Goal: Navigation & Orientation: Find specific page/section

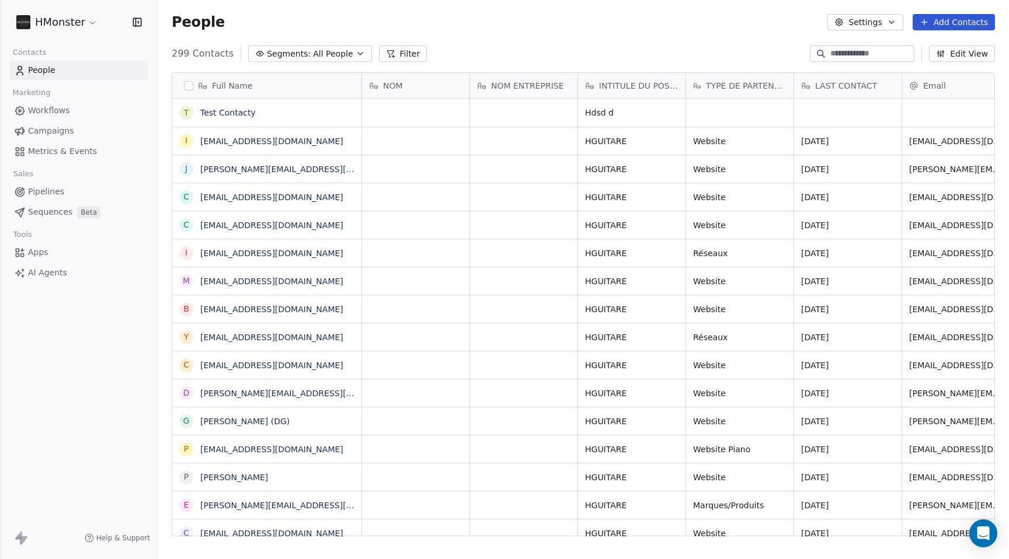
scroll to position [492, 852]
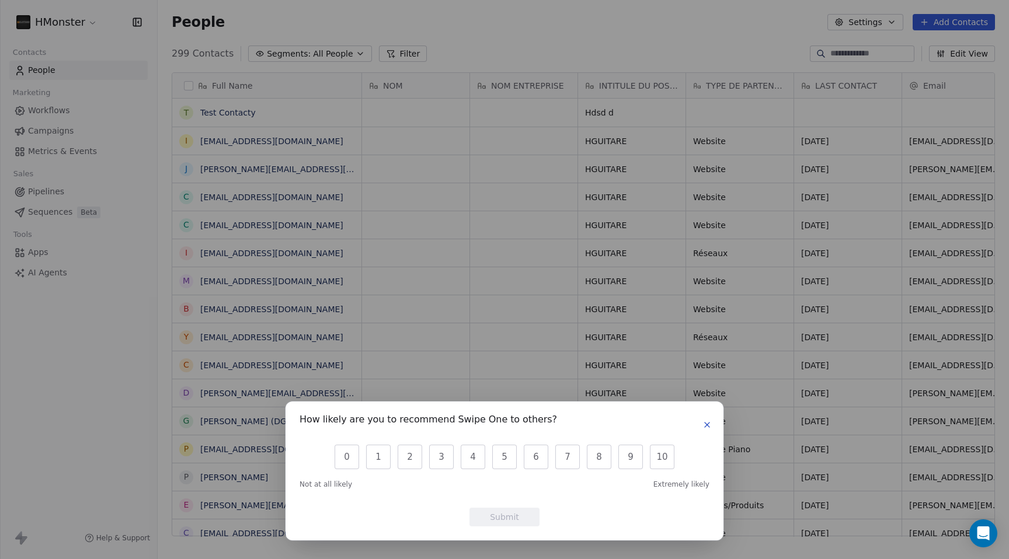
click at [703, 426] on icon "button" at bounding box center [707, 424] width 9 height 9
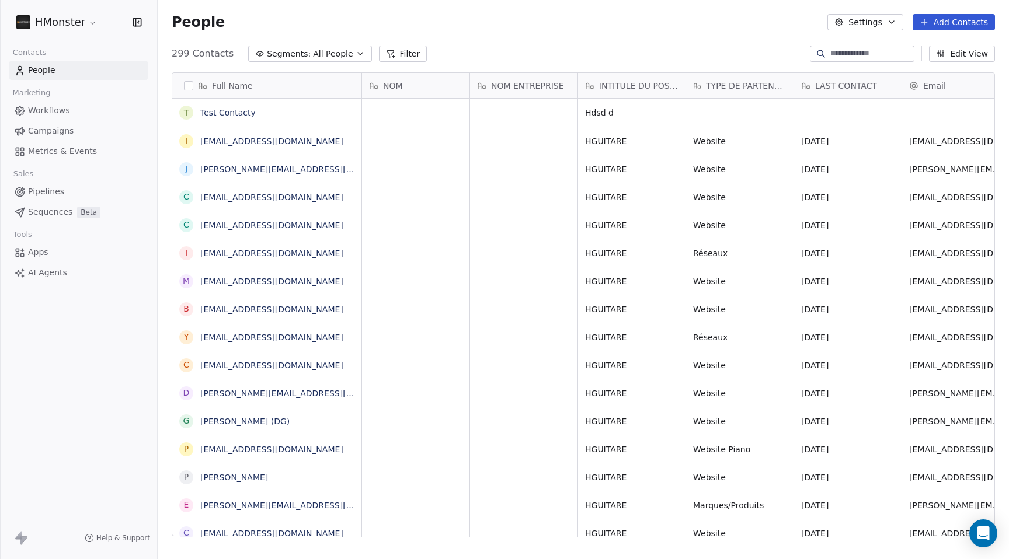
click at [37, 112] on span "Workflows" at bounding box center [49, 111] width 42 height 12
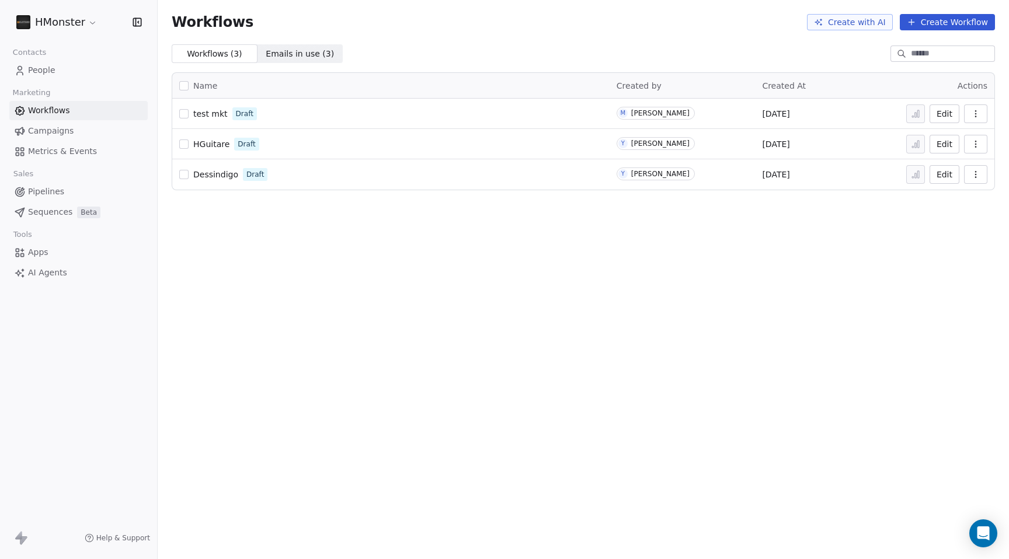
click at [50, 134] on span "Campaigns" at bounding box center [51, 131] width 46 height 12
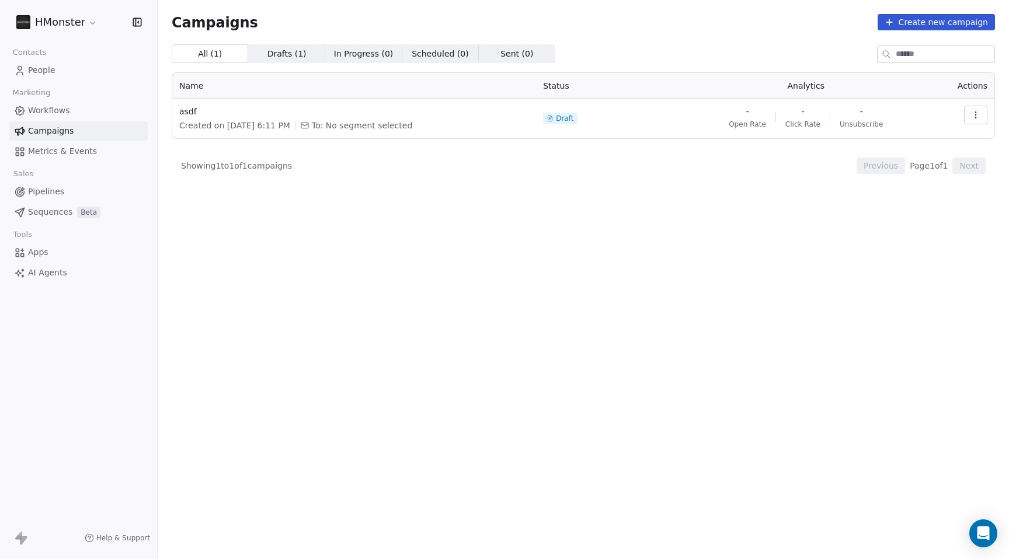
click at [49, 192] on span "Pipelines" at bounding box center [46, 192] width 36 height 12
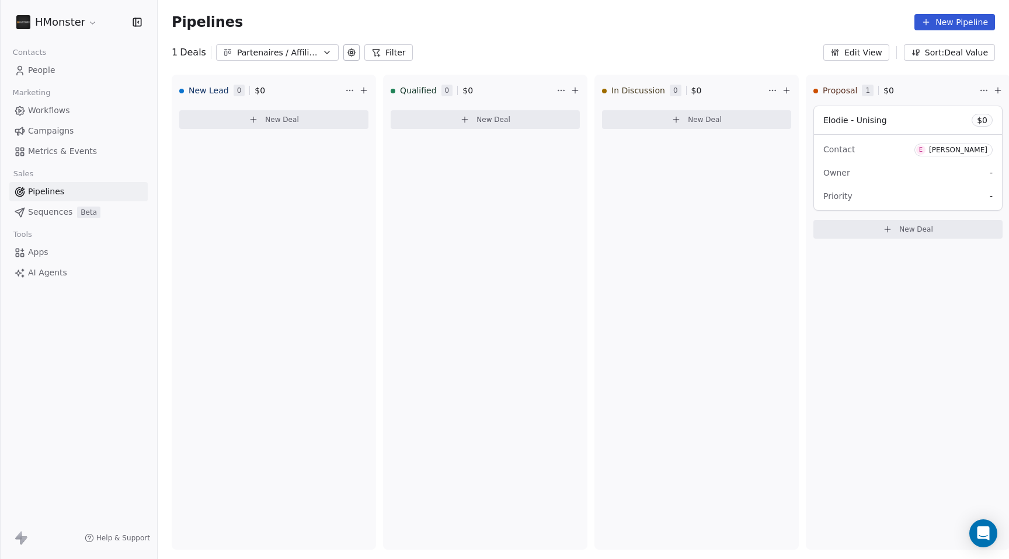
click at [89, 15] on html "HMonster Contacts People Marketing Workflows Campaigns Metrics & Events Sales P…" at bounding box center [504, 279] width 1009 height 559
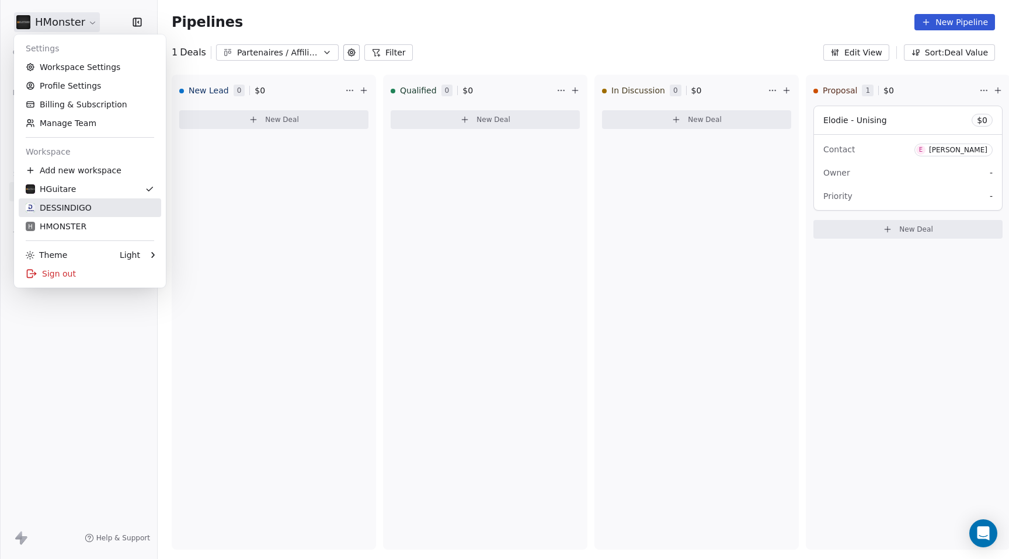
click at [77, 210] on div "DESSINDIGO" at bounding box center [59, 208] width 66 height 12
